Goal: Task Accomplishment & Management: Use online tool/utility

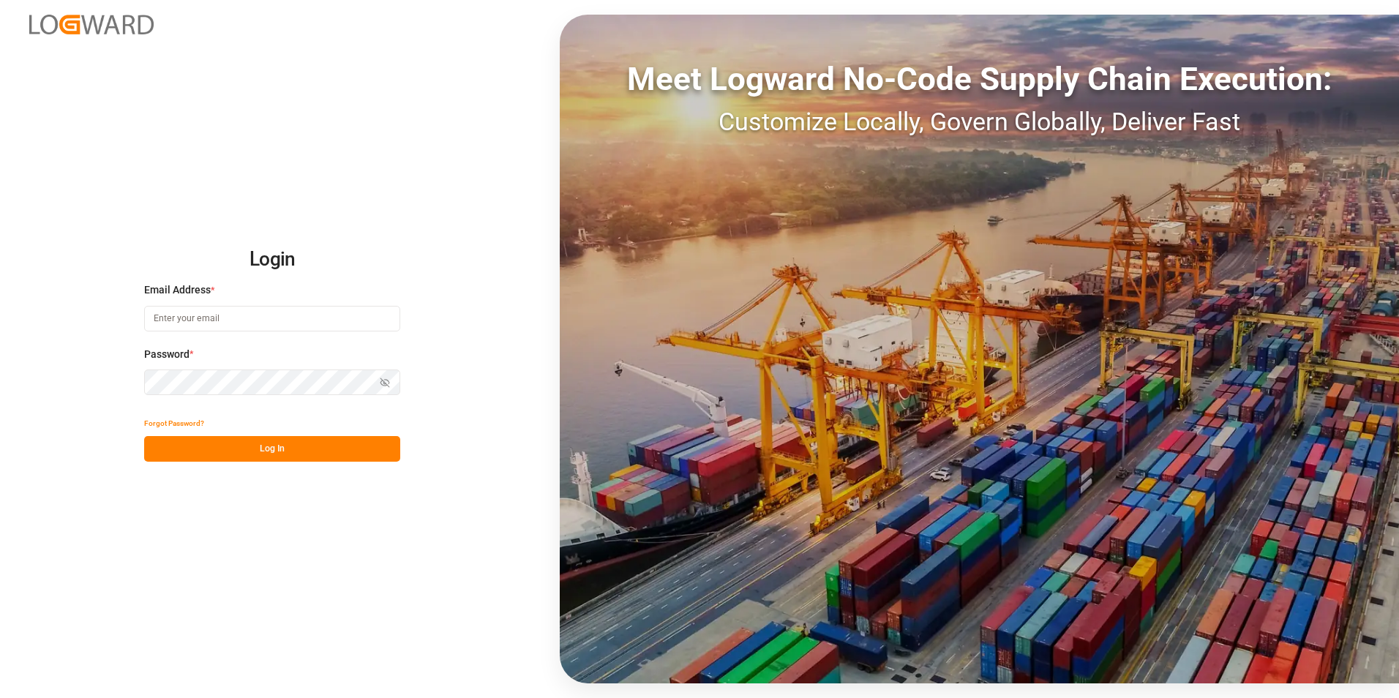
type input "[EMAIL_ADDRESS][DOMAIN_NAME]"
click at [269, 445] on button "Log In" at bounding box center [272, 449] width 256 height 26
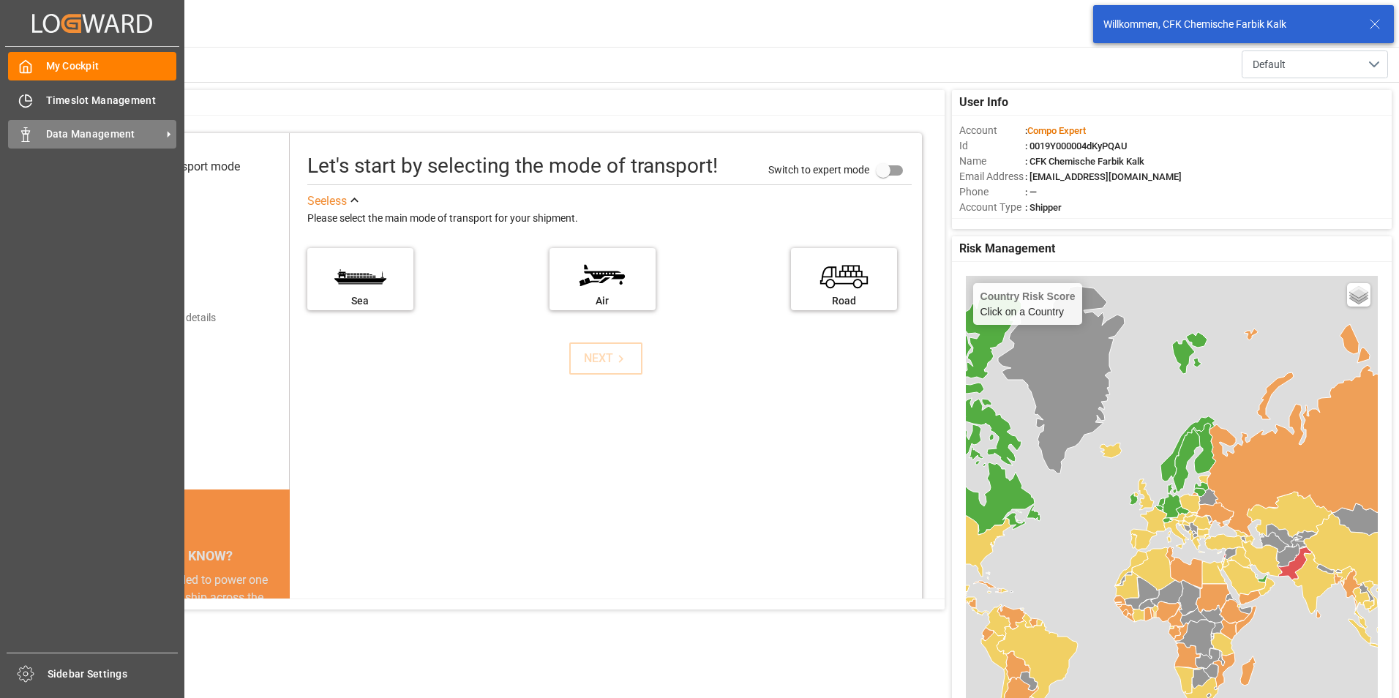
click at [75, 134] on span "Data Management" at bounding box center [104, 134] width 116 height 15
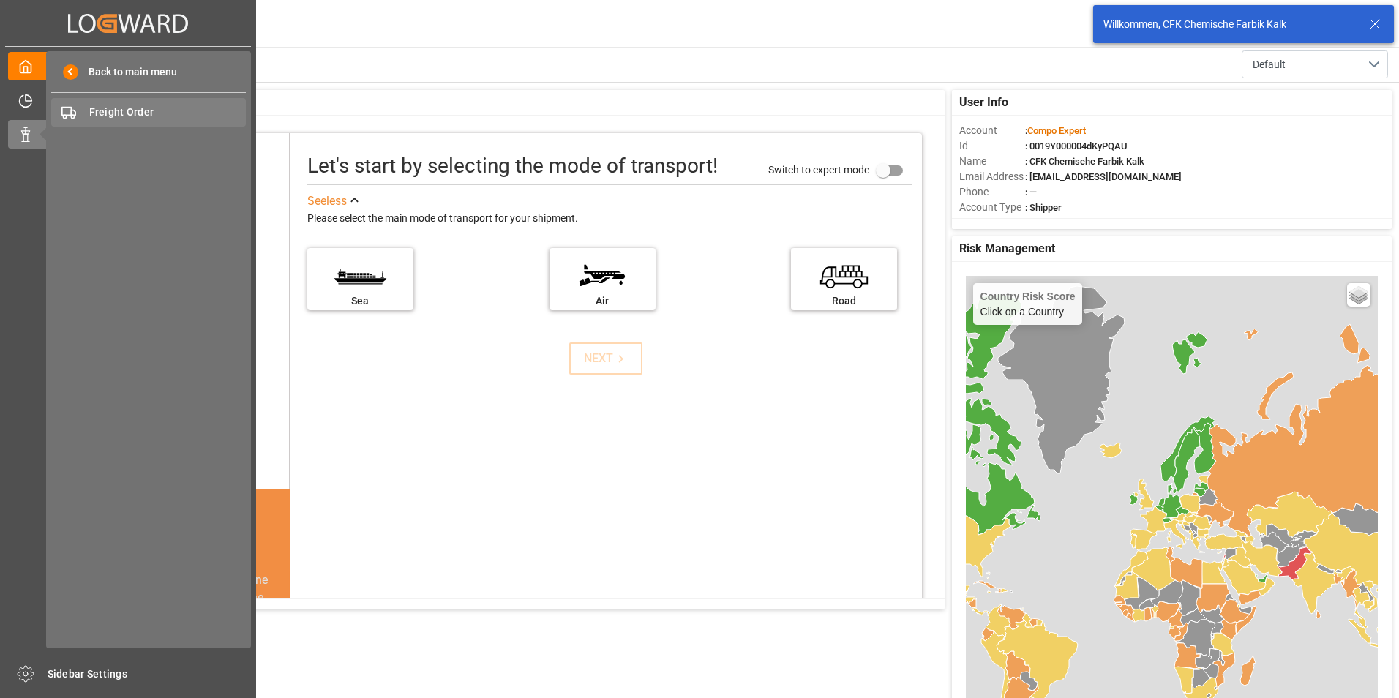
click at [106, 110] on span "Freight Order" at bounding box center [167, 112] width 157 height 15
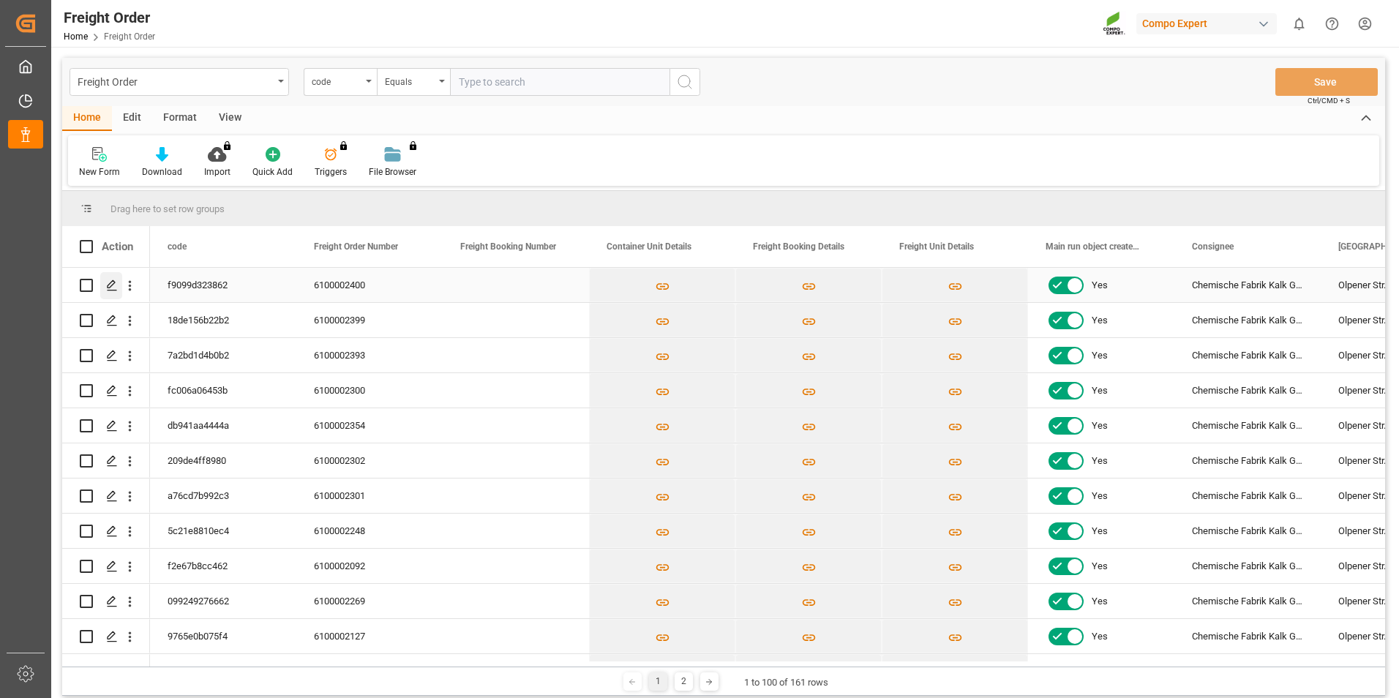
click at [114, 282] on polygon "Press SPACE to select this row." at bounding box center [111, 284] width 7 height 7
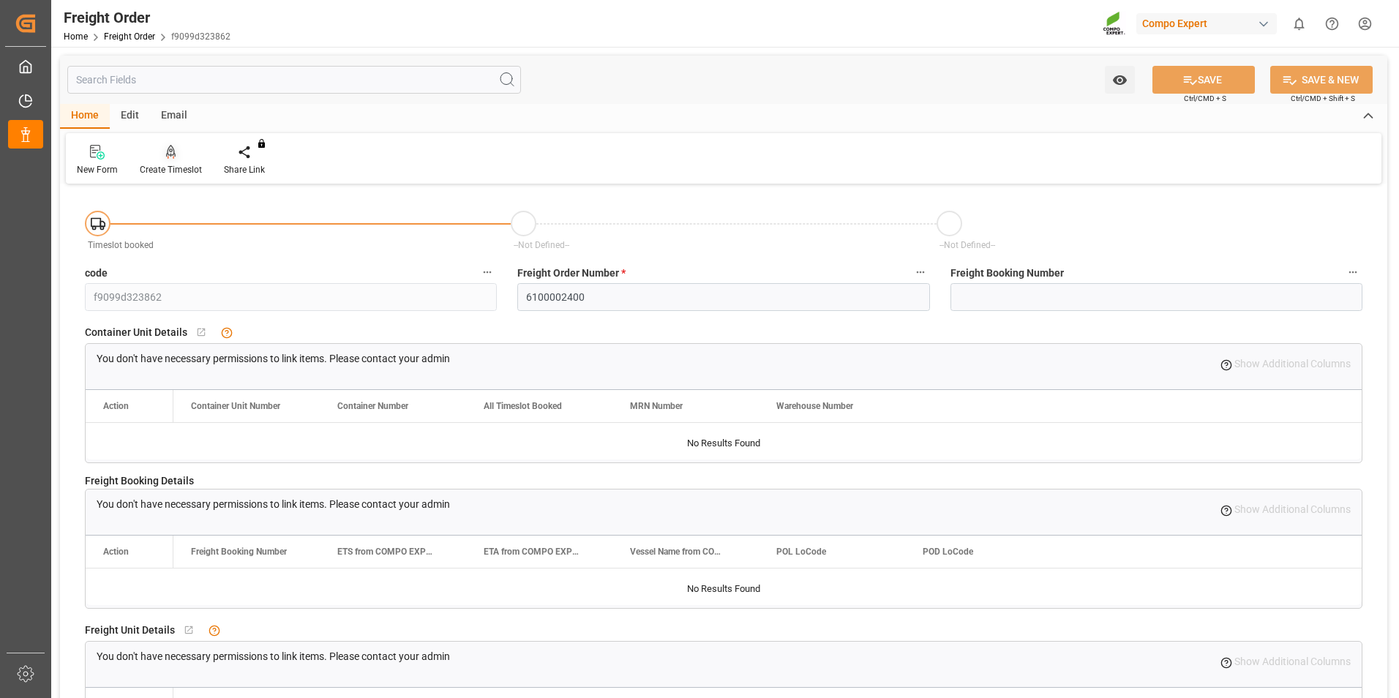
click at [173, 157] on icon at bounding box center [171, 152] width 10 height 15
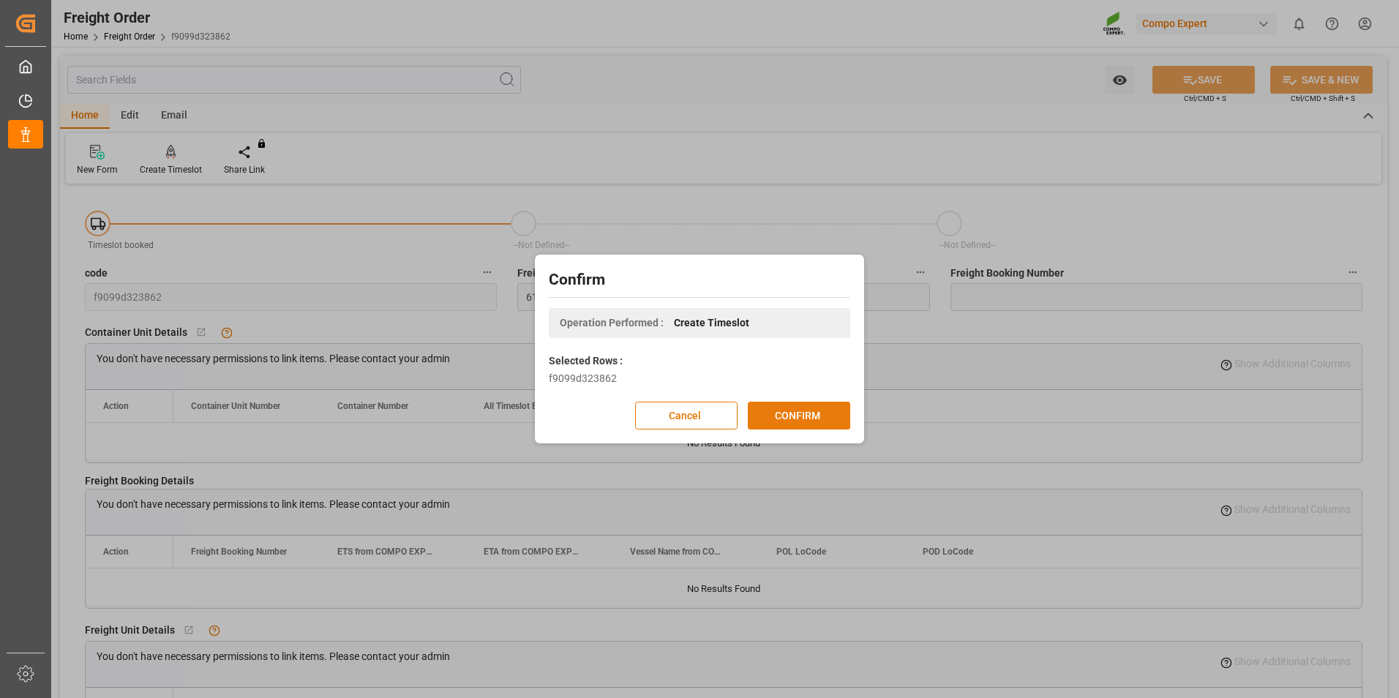
click at [808, 413] on button "CONFIRM" at bounding box center [799, 416] width 102 height 28
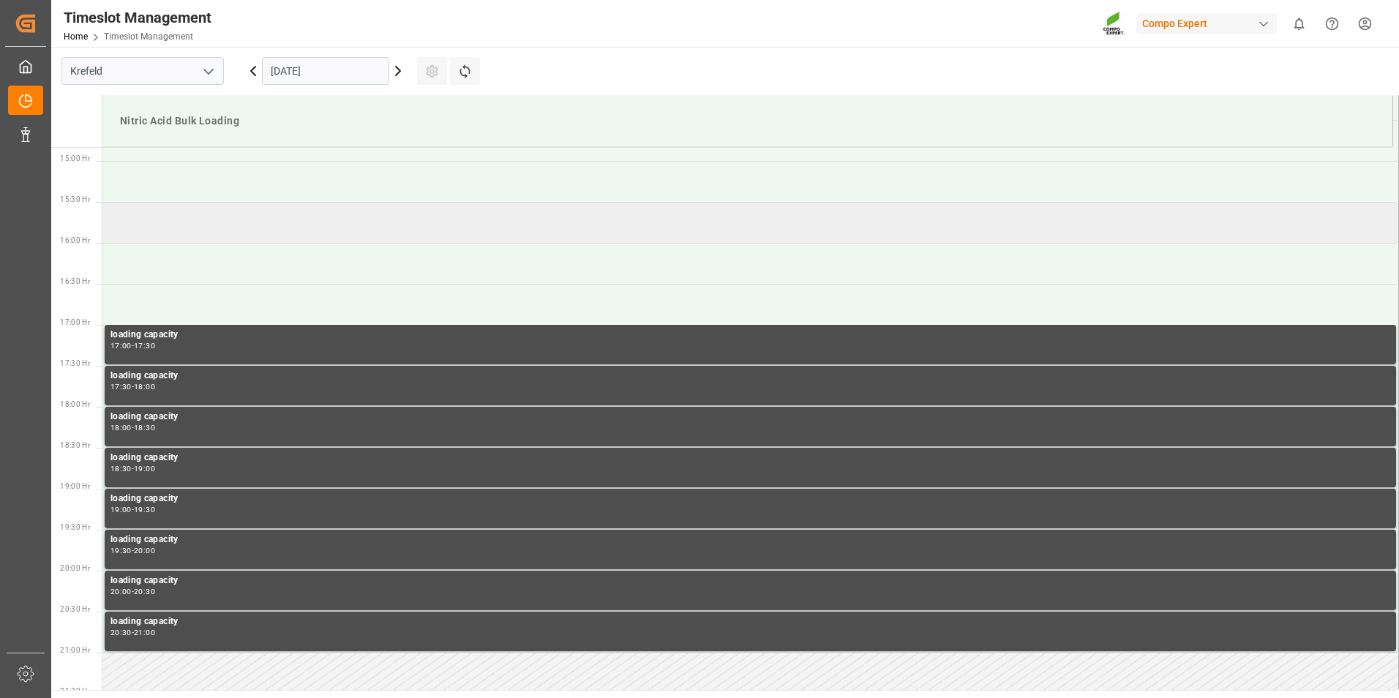
scroll to position [1220, 0]
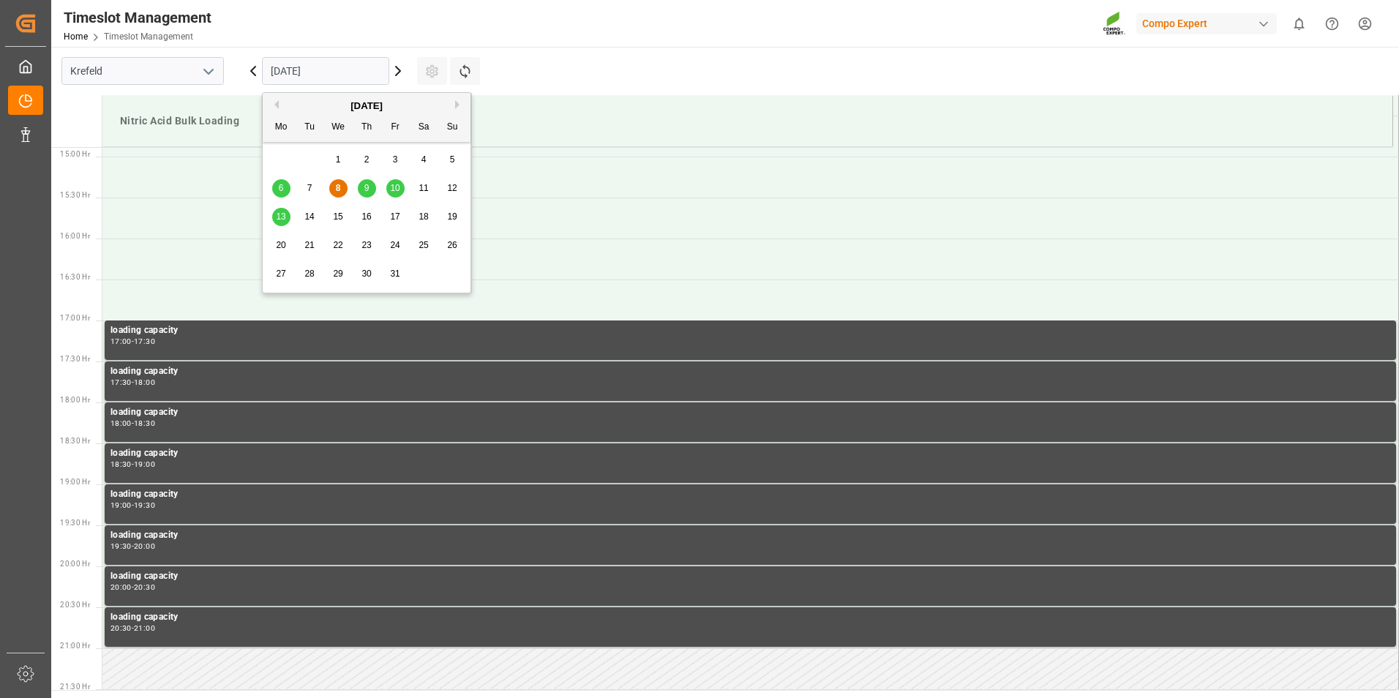
click at [299, 78] on input "08.10.2025" at bounding box center [325, 71] width 127 height 28
click at [371, 219] on span "16" at bounding box center [366, 216] width 10 height 10
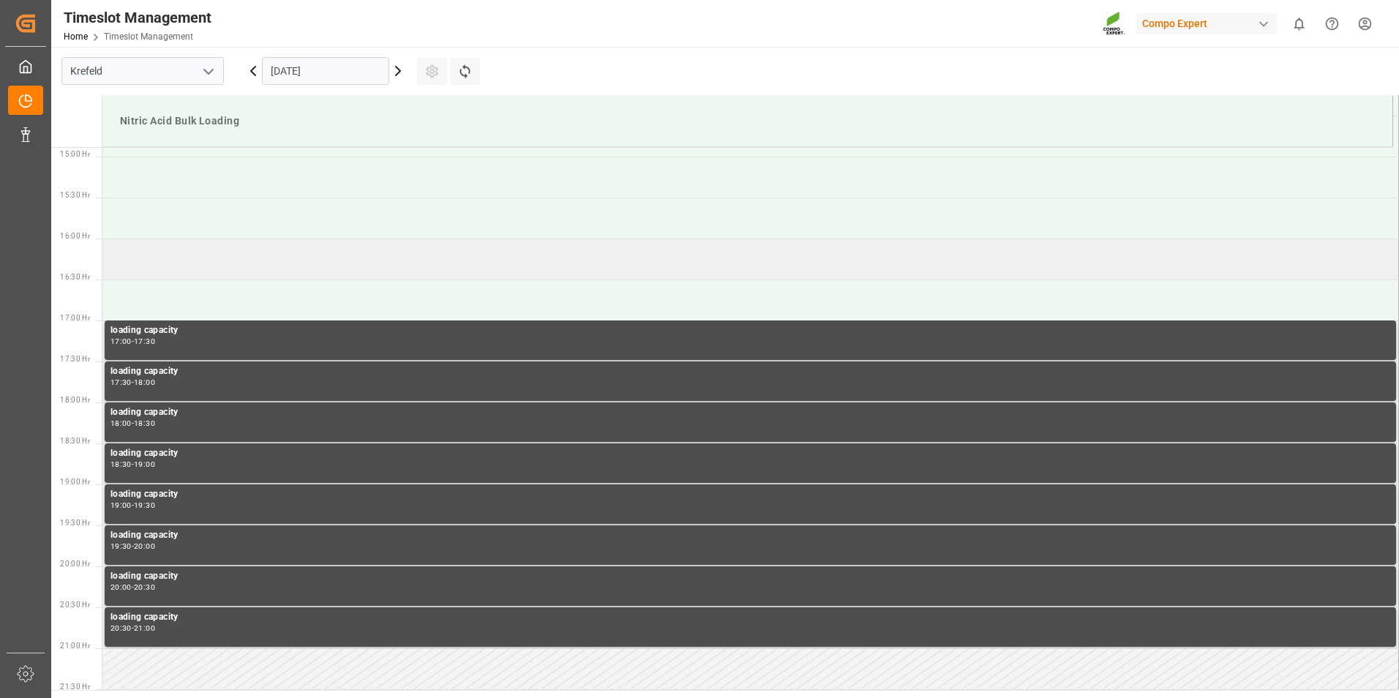
click at [191, 263] on td at bounding box center [750, 259] width 1296 height 41
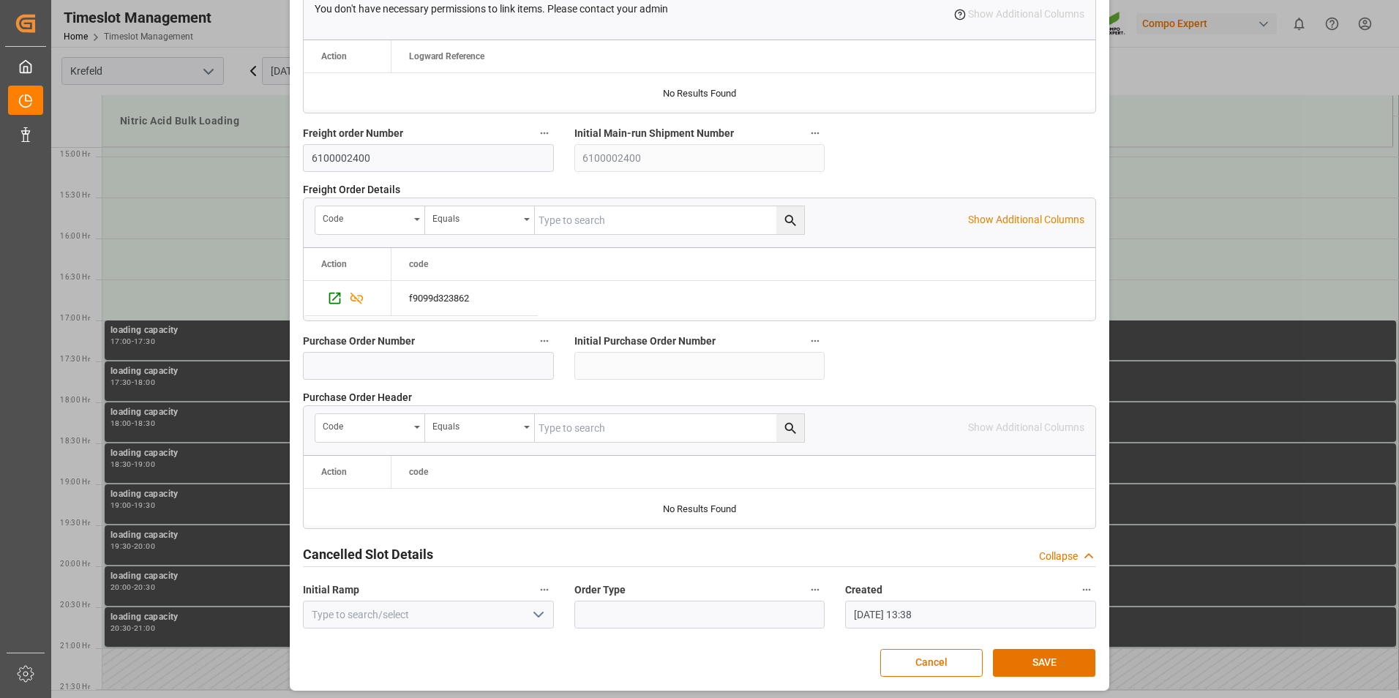
scroll to position [1329, 0]
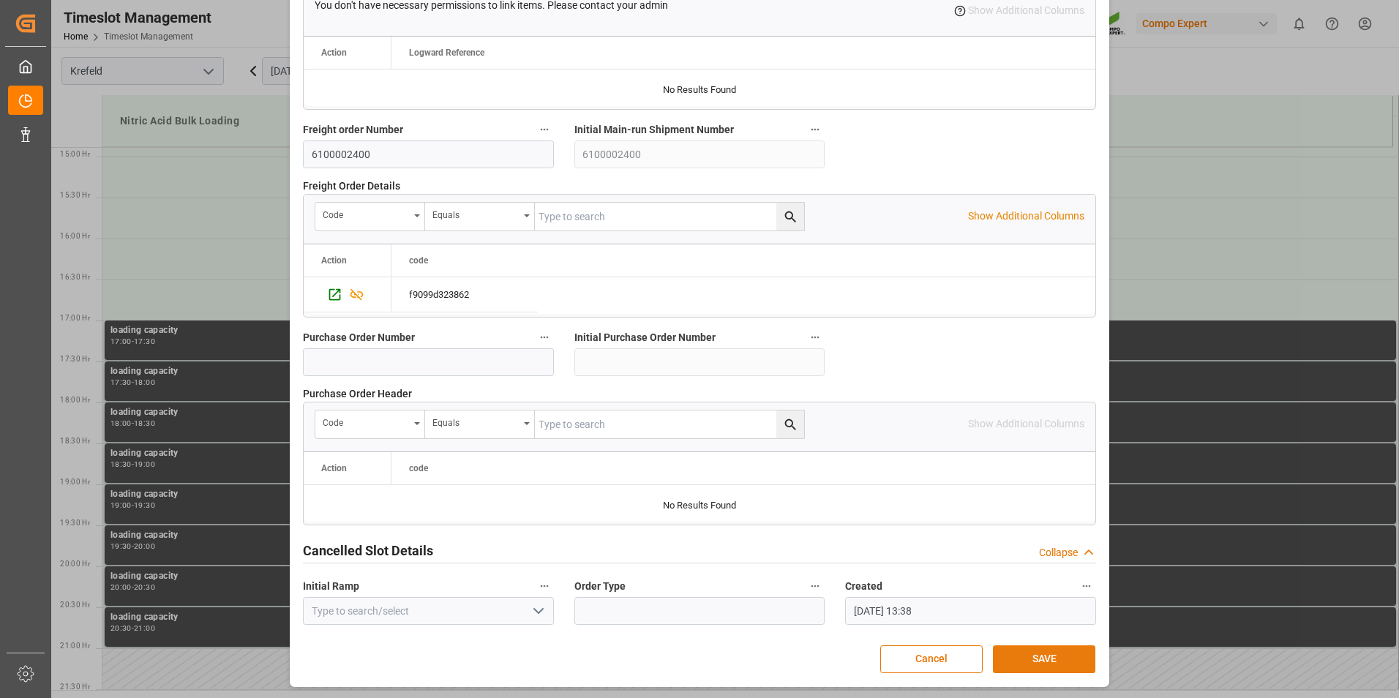
click at [1050, 655] on button "SAVE" at bounding box center [1044, 659] width 102 height 28
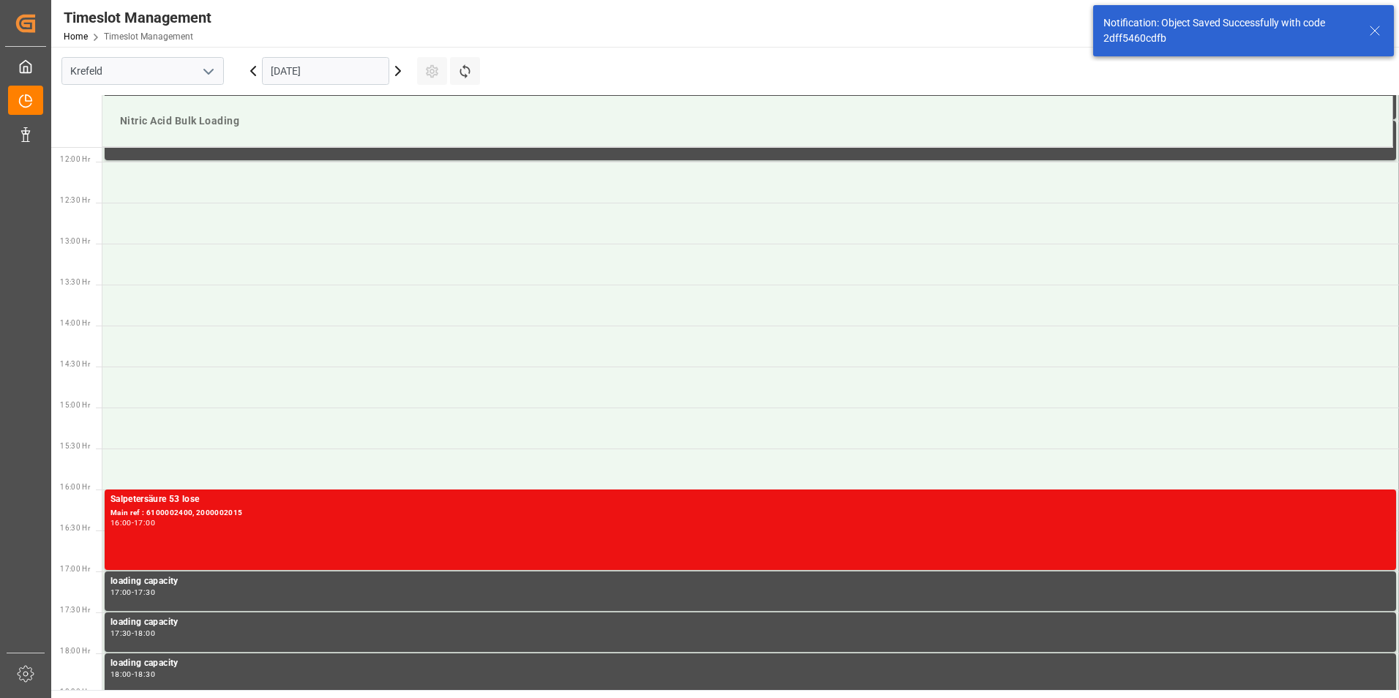
scroll to position [1220, 0]
